Goal: Information Seeking & Learning: Learn about a topic

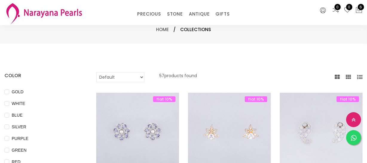
select select "INR"
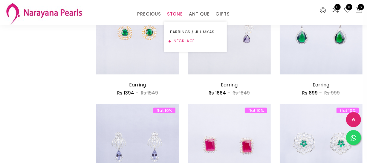
click at [181, 40] on link "NECKLACE" at bounding box center [195, 40] width 51 height 9
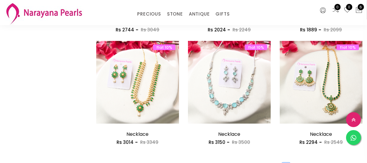
scroll to position [733, 0]
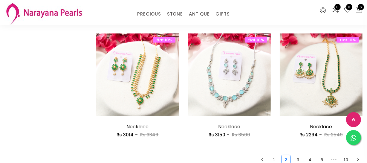
click at [293, 158] on ul "1 2 3 4 5 ••• 10" at bounding box center [229, 160] width 266 height 10
click at [301, 158] on link "3" at bounding box center [297, 159] width 9 height 9
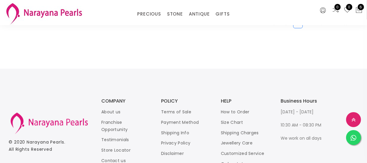
scroll to position [815, 0]
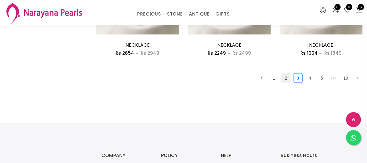
click at [287, 81] on link "2" at bounding box center [285, 78] width 9 height 9
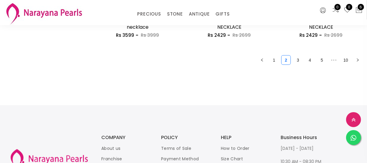
scroll to position [788, 0]
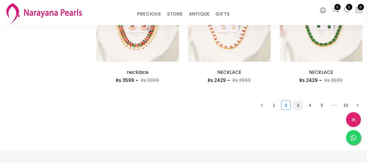
click at [297, 104] on link "3" at bounding box center [297, 105] width 9 height 9
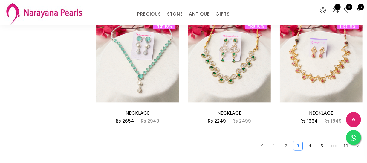
scroll to position [760, 0]
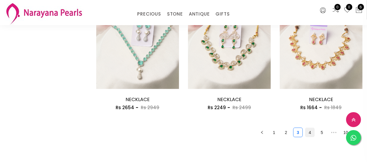
click at [306, 132] on link "4" at bounding box center [309, 132] width 9 height 9
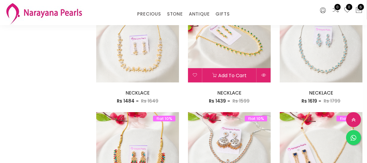
scroll to position [326, 0]
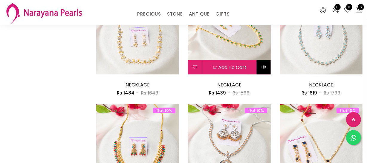
click at [260, 66] on button at bounding box center [264, 67] width 14 height 14
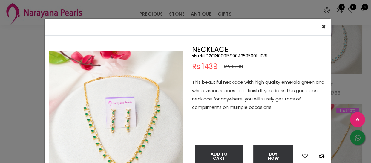
click at [125, 108] on img at bounding box center [116, 117] width 134 height 134
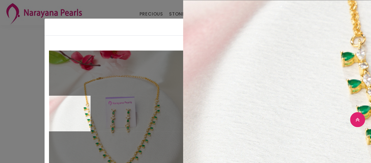
click at [33, 111] on div "× Close Double (click / press) on the image to zoom (in / out). NECKLACE sku : …" at bounding box center [185, 81] width 371 height 163
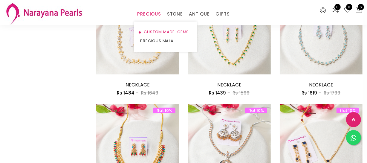
click at [154, 29] on link "CUSTOM MADE-GEMS" at bounding box center [165, 31] width 51 height 9
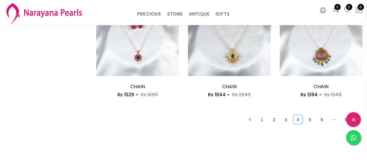
scroll to position [815, 0]
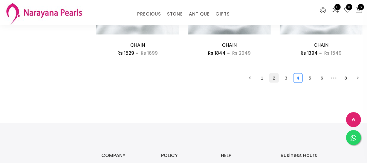
click at [275, 78] on link "2" at bounding box center [274, 78] width 9 height 9
